Goal: Information Seeking & Learning: Learn about a topic

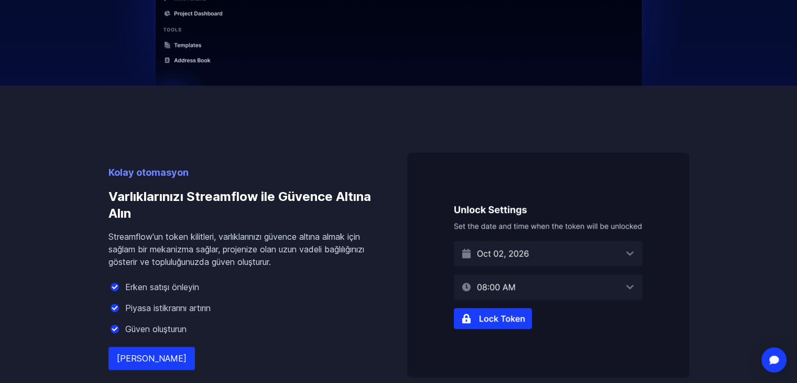
scroll to position [576, 0]
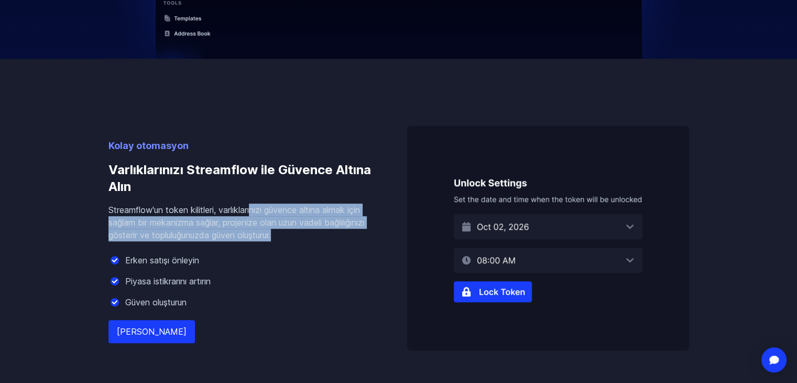
drag, startPoint x: 325, startPoint y: 265, endPoint x: 256, endPoint y: 244, distance: 72.4
click at [256, 241] on p "Streamflow'un token kilitleri, varlıklarınızı güvence altına almak için sağlam …" at bounding box center [240, 222] width 265 height 38
click at [256, 240] on font "Streamflow'un token kilitleri, varlıklarınızı güvence altına almak için sağlam …" at bounding box center [236, 222] width 256 height 36
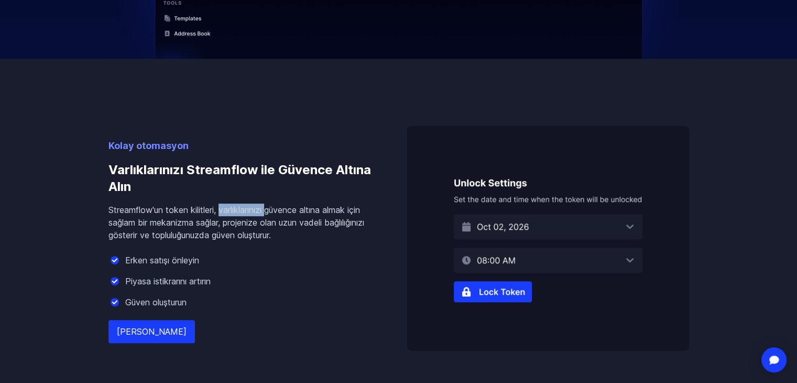
click at [256, 240] on font "Streamflow'un token kilitleri, varlıklarınızı güvence altına almak için sağlam …" at bounding box center [236, 222] width 256 height 36
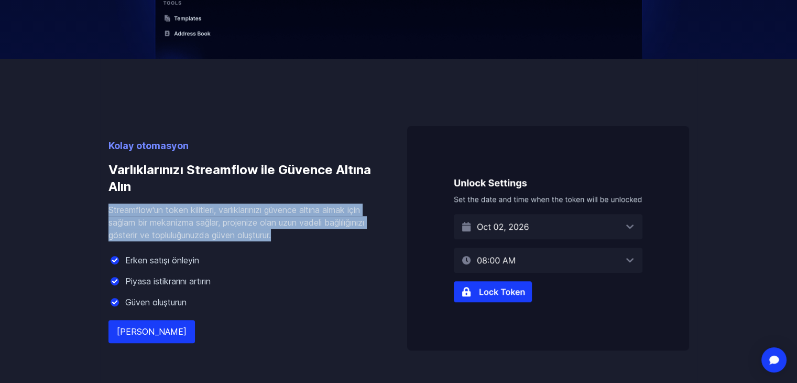
click at [256, 240] on font "Streamflow'un token kilitleri, varlıklarınızı güvence altına almak için sağlam …" at bounding box center [236, 222] width 256 height 36
click at [293, 240] on font "Streamflow'un token kilitleri, varlıklarınızı güvence altına almak için sağlam …" at bounding box center [236, 222] width 256 height 36
drag, startPoint x: 343, startPoint y: 290, endPoint x: 146, endPoint y: 239, distance: 203.5
click at [146, 239] on div "Kolay otomasyon Varlıklarınızı Streamflow ile Güvence Altına Alın Streamflow'un…" at bounding box center [240, 244] width 265 height 212
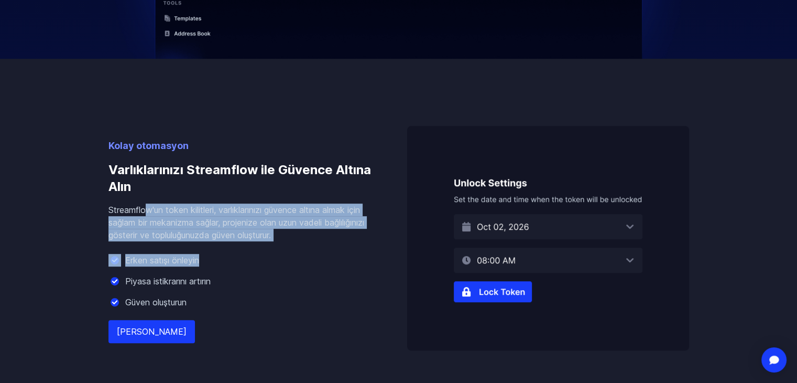
click at [146, 239] on font "Streamflow'un token kilitleri, varlıklarınızı güvence altına almak için sağlam …" at bounding box center [236, 222] width 256 height 36
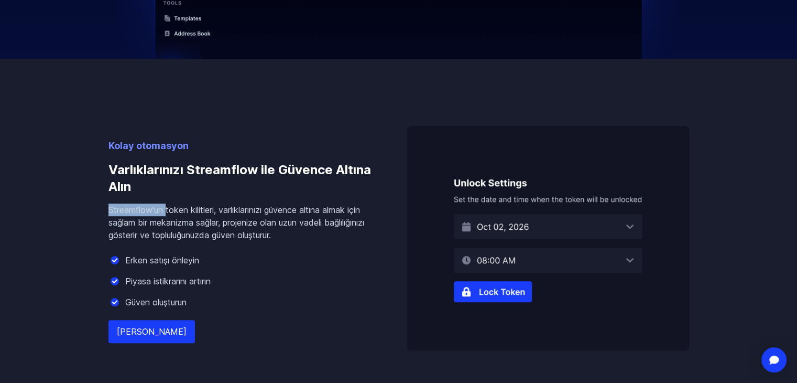
click at [146, 239] on font "Streamflow'un token kilitleri, varlıklarınızı güvence altına almak için sağlam …" at bounding box center [236, 222] width 256 height 36
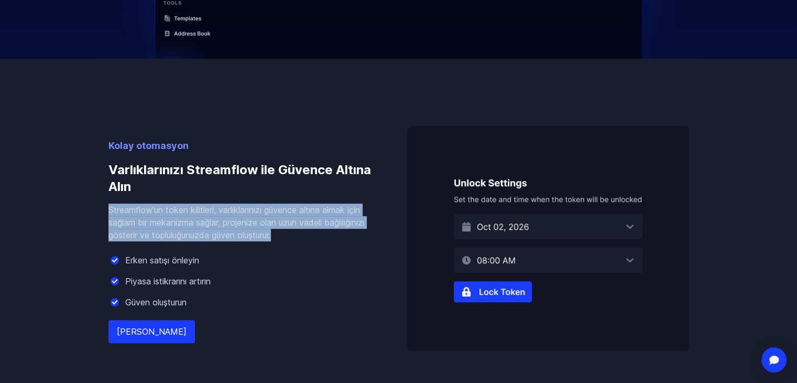
click at [146, 239] on font "Streamflow'un token kilitleri, varlıklarınızı güvence altına almak için sağlam …" at bounding box center [236, 222] width 256 height 36
click at [203, 240] on font "Streamflow'un token kilitleri, varlıklarınızı güvence altına almak için sağlam …" at bounding box center [236, 222] width 256 height 36
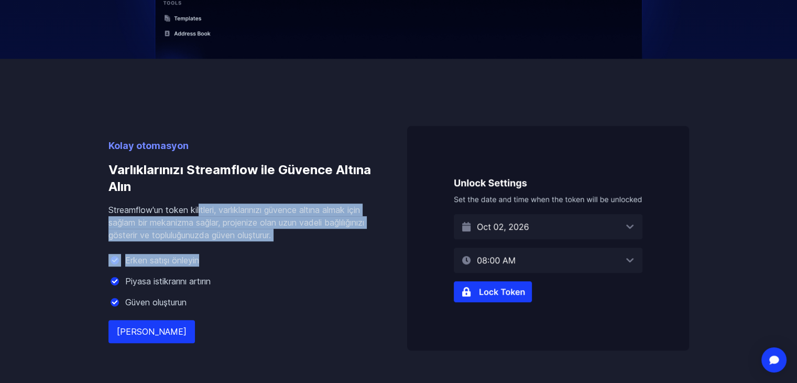
drag, startPoint x: 346, startPoint y: 281, endPoint x: 197, endPoint y: 244, distance: 153.4
click at [197, 244] on div "Kolay otomasyon Varlıklarınızı Streamflow ile Güvence Altına Alın Streamflow'un…" at bounding box center [240, 244] width 265 height 212
click at [197, 240] on font "Streamflow'un token kilitleri, varlıklarınızı güvence altına almak için sağlam …" at bounding box center [236, 222] width 256 height 36
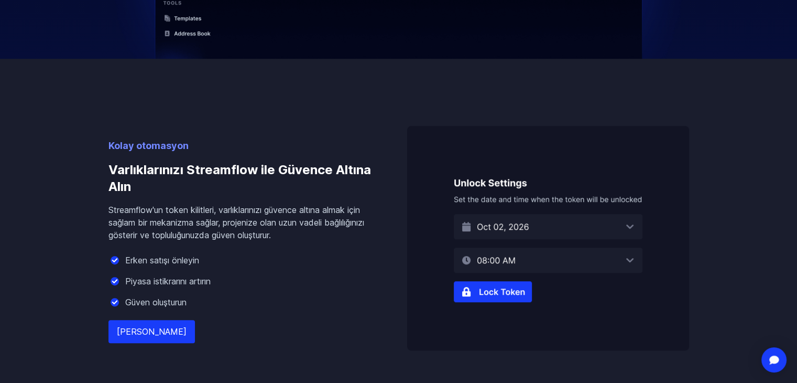
click at [197, 240] on font "Streamflow'un token kilitleri, varlıklarınızı güvence altına almak için sağlam …" at bounding box center [236, 222] width 256 height 36
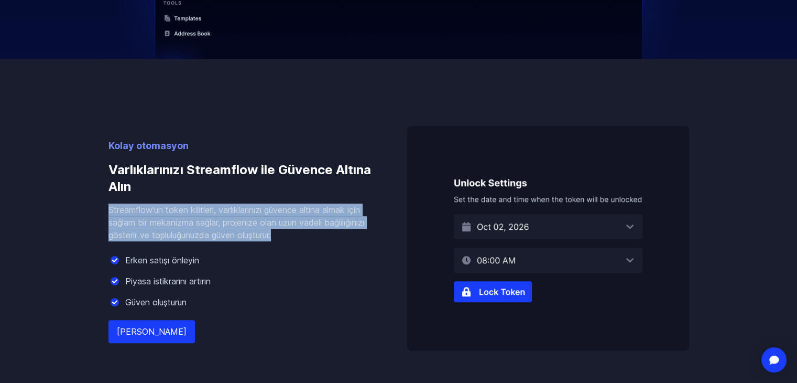
click at [197, 240] on font "Streamflow'un token kilitleri, varlıklarınızı güvence altına almak için sağlam …" at bounding box center [236, 222] width 256 height 36
click at [211, 240] on font "Streamflow'un token kilitleri, varlıklarınızı güvence altına almak için sağlam …" at bounding box center [236, 222] width 256 height 36
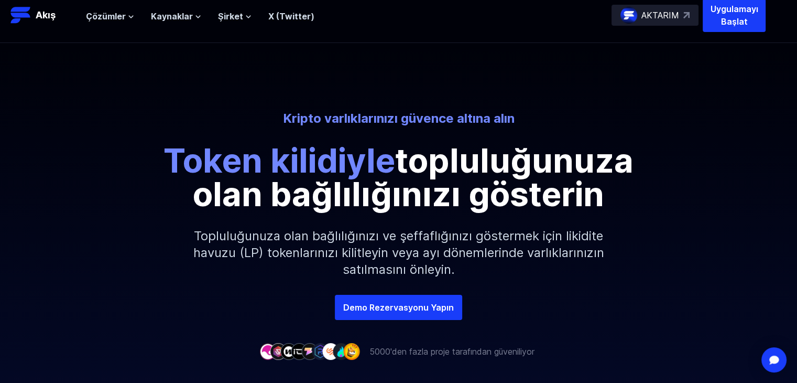
scroll to position [0, 0]
